Goal: Find specific page/section: Find specific page/section

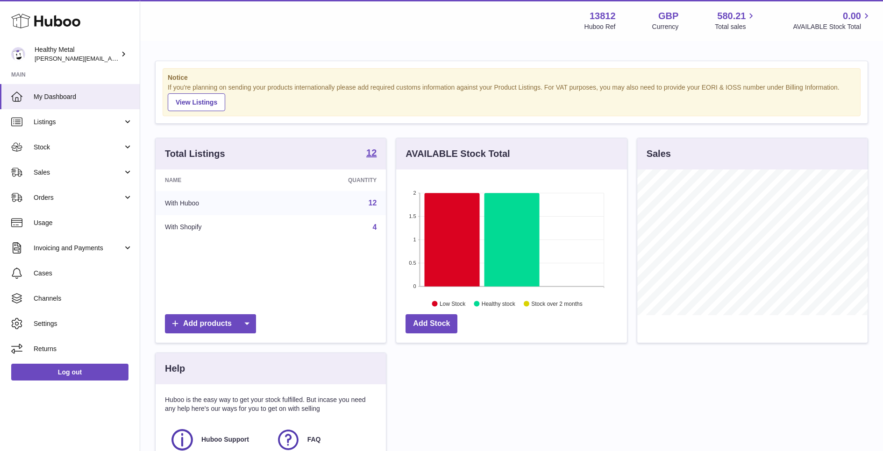
scroll to position [145, 230]
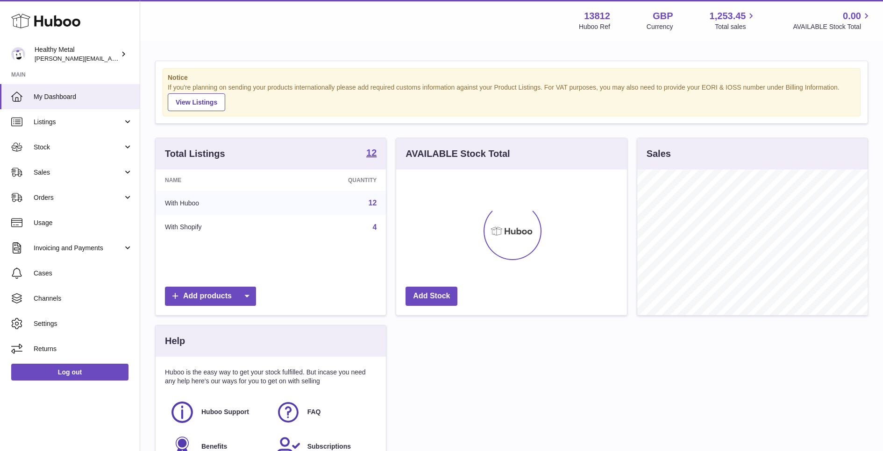
scroll to position [145, 230]
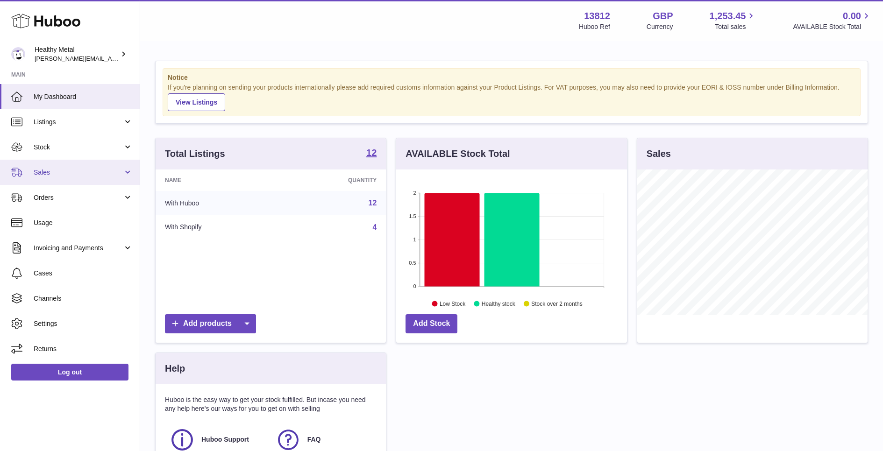
click at [95, 181] on link "Sales" at bounding box center [70, 172] width 140 height 25
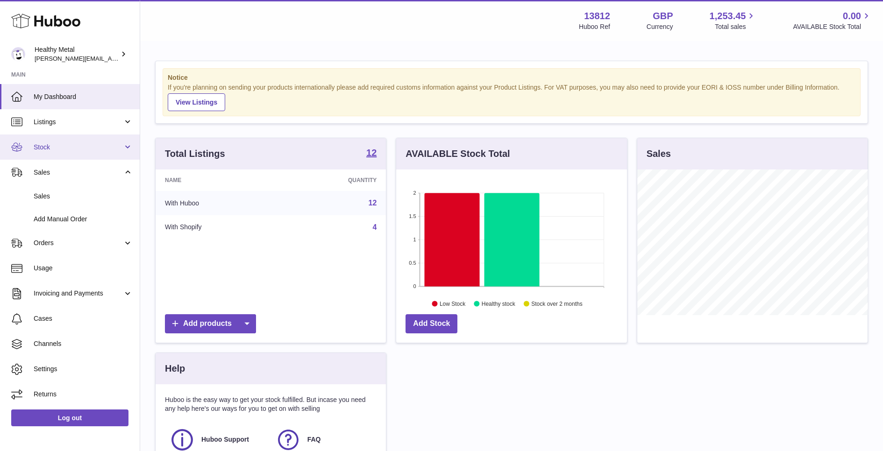
click at [83, 149] on span "Stock" at bounding box center [78, 147] width 89 height 9
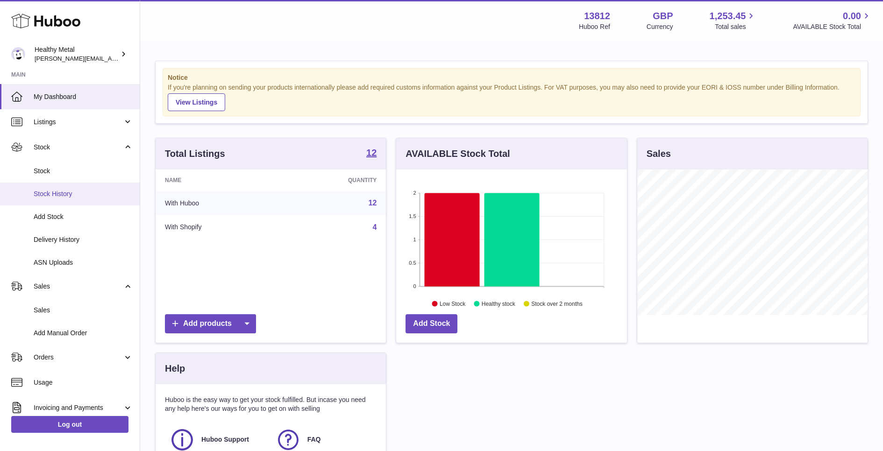
click at [67, 193] on span "Stock History" at bounding box center [83, 194] width 99 height 9
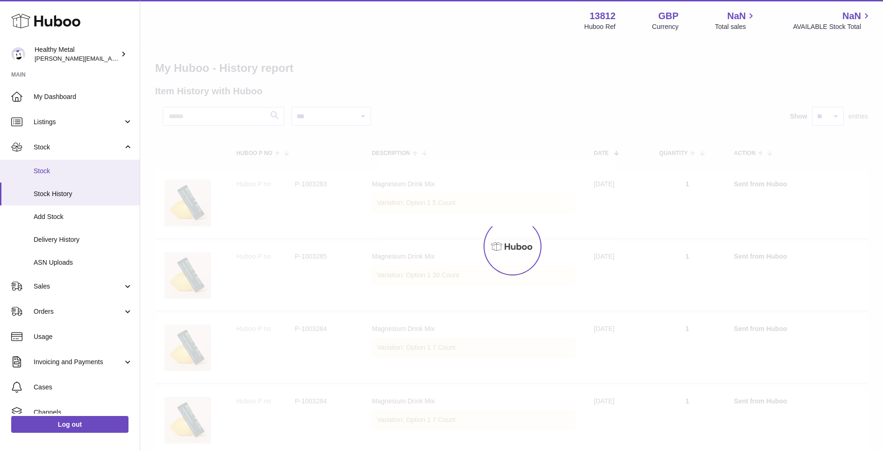
click at [76, 173] on span "Stock" at bounding box center [83, 171] width 99 height 9
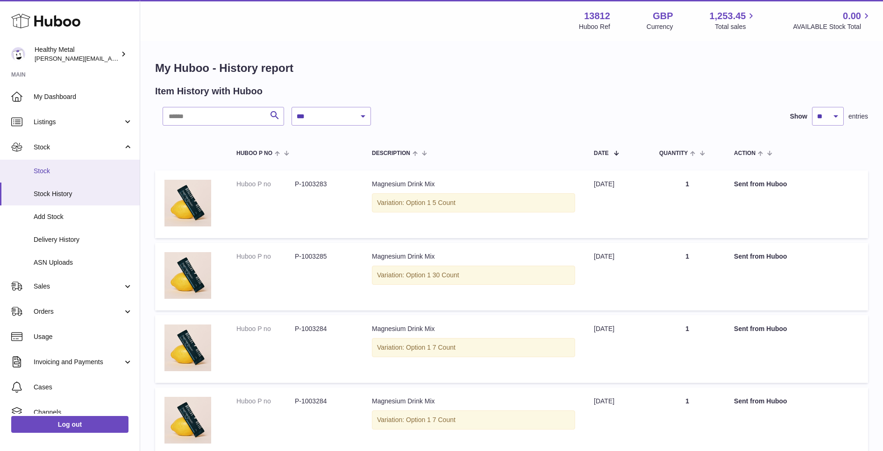
click at [76, 173] on span "Stock" at bounding box center [83, 171] width 99 height 9
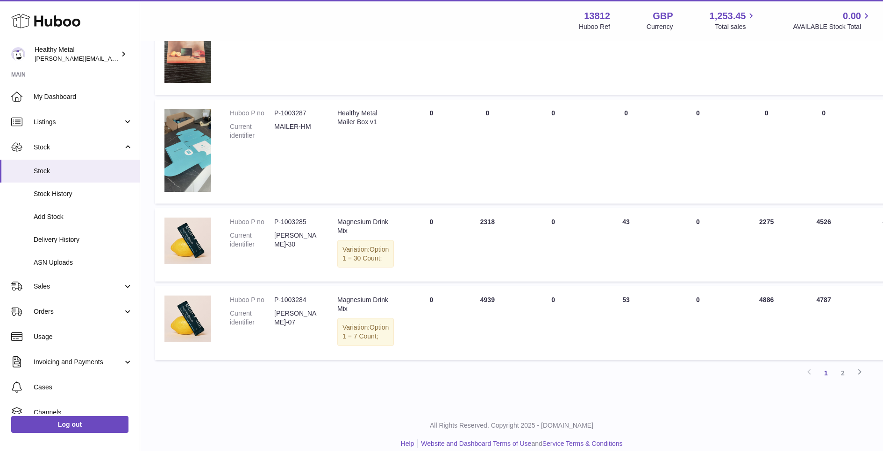
scroll to position [650, 0]
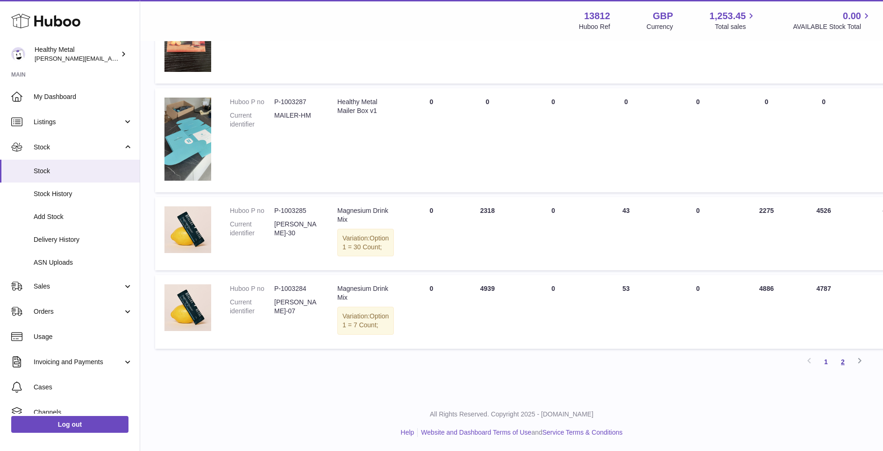
click at [839, 364] on link "2" at bounding box center [842, 362] width 17 height 17
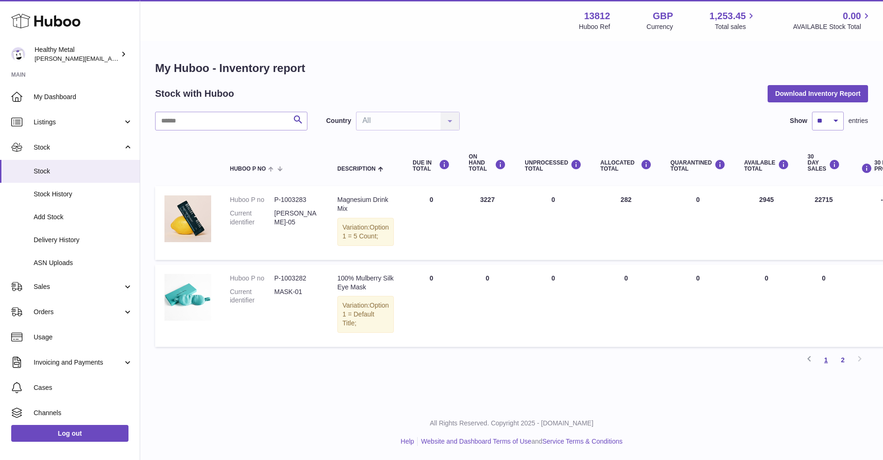
click at [822, 368] on link "1" at bounding box center [826, 359] width 17 height 17
